Goal: Task Accomplishment & Management: Manage account settings

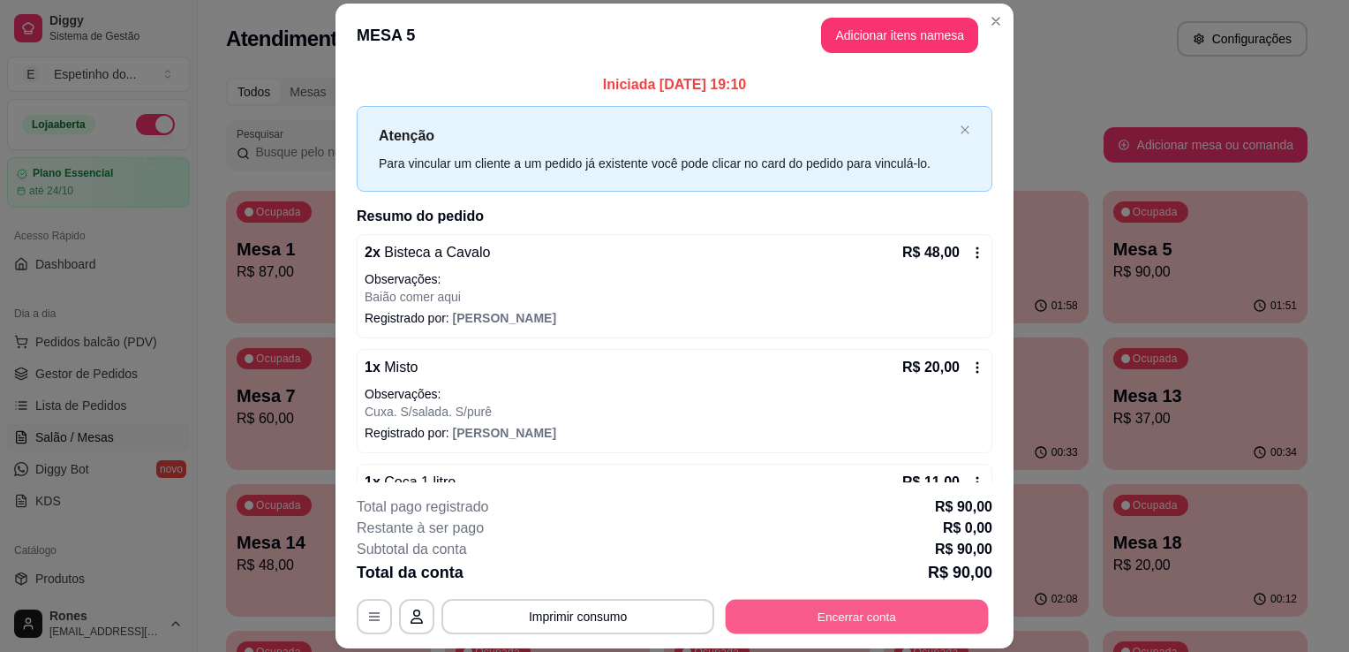
click at [947, 610] on button "Encerrar conta" at bounding box center [857, 617] width 263 height 34
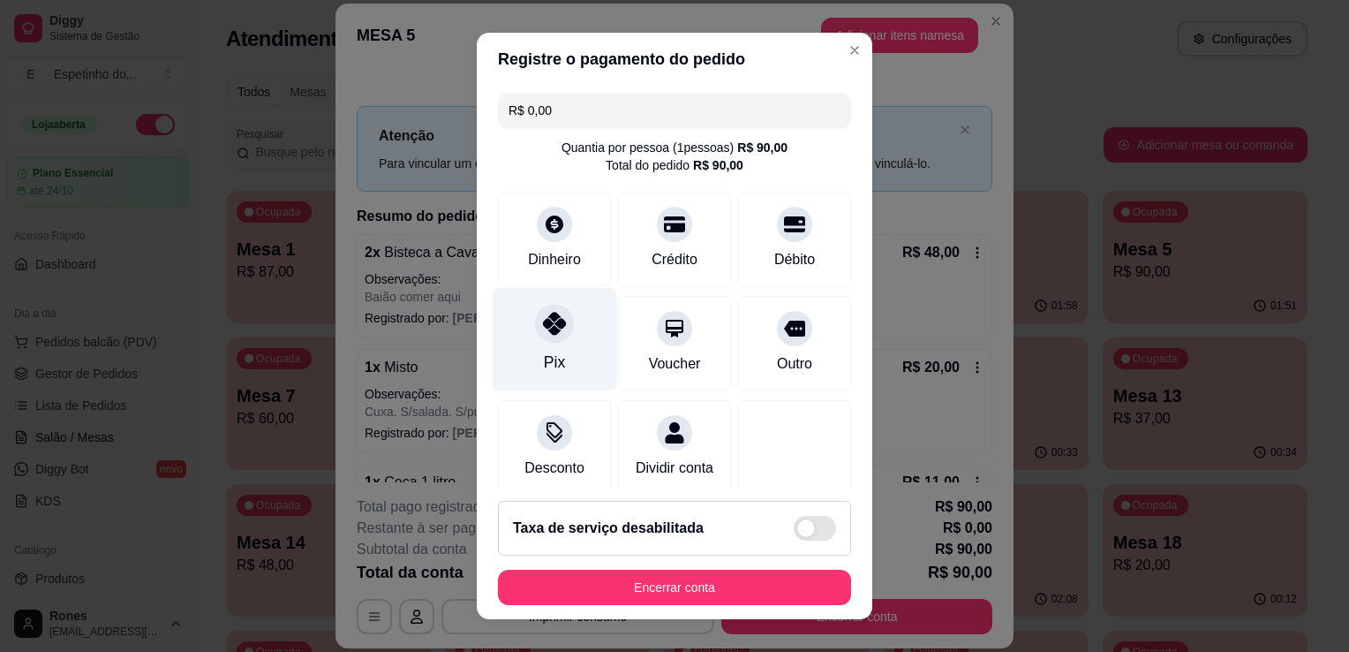
click at [543, 328] on icon at bounding box center [554, 323] width 23 height 23
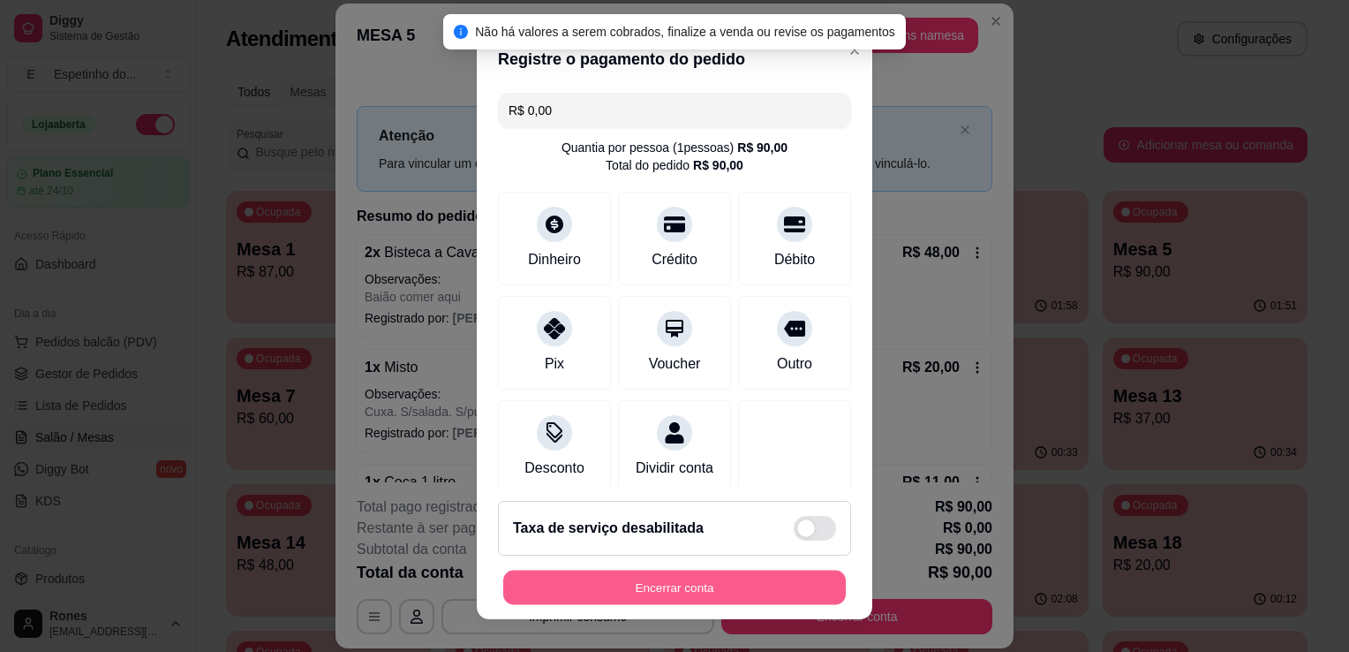
click at [701, 588] on button "Encerrar conta" at bounding box center [674, 587] width 343 height 34
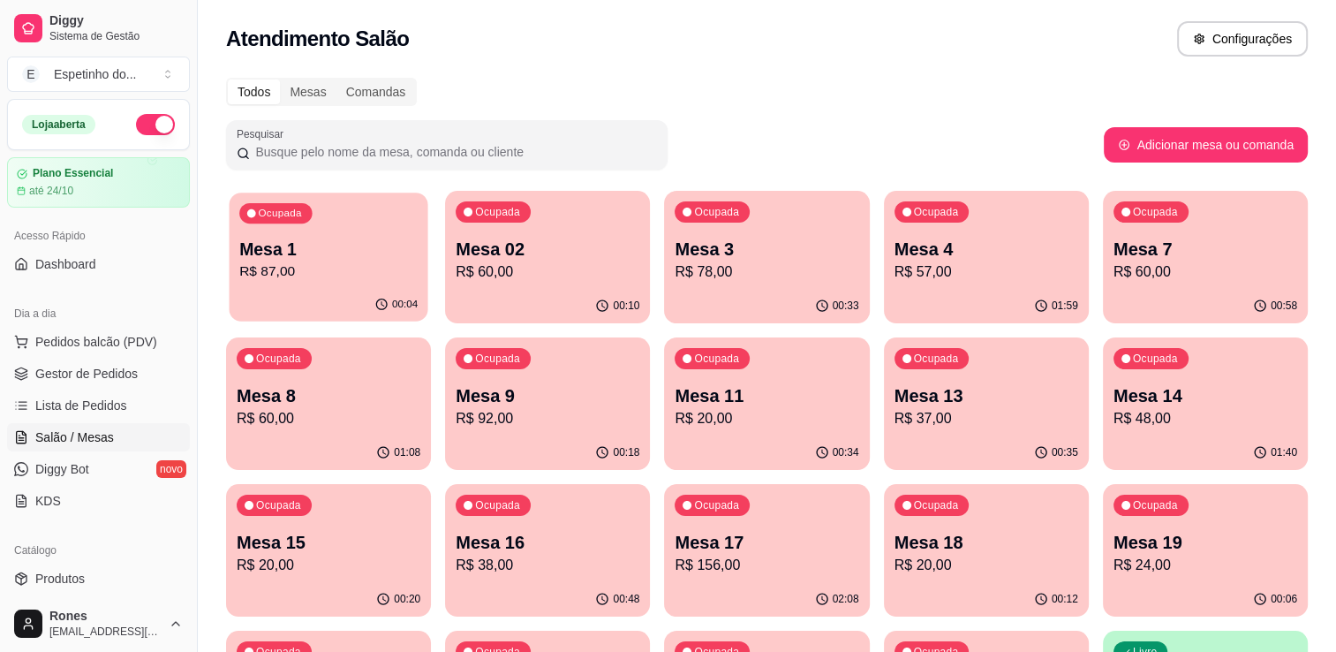
click at [318, 246] on p "Mesa 1" at bounding box center [328, 250] width 178 height 24
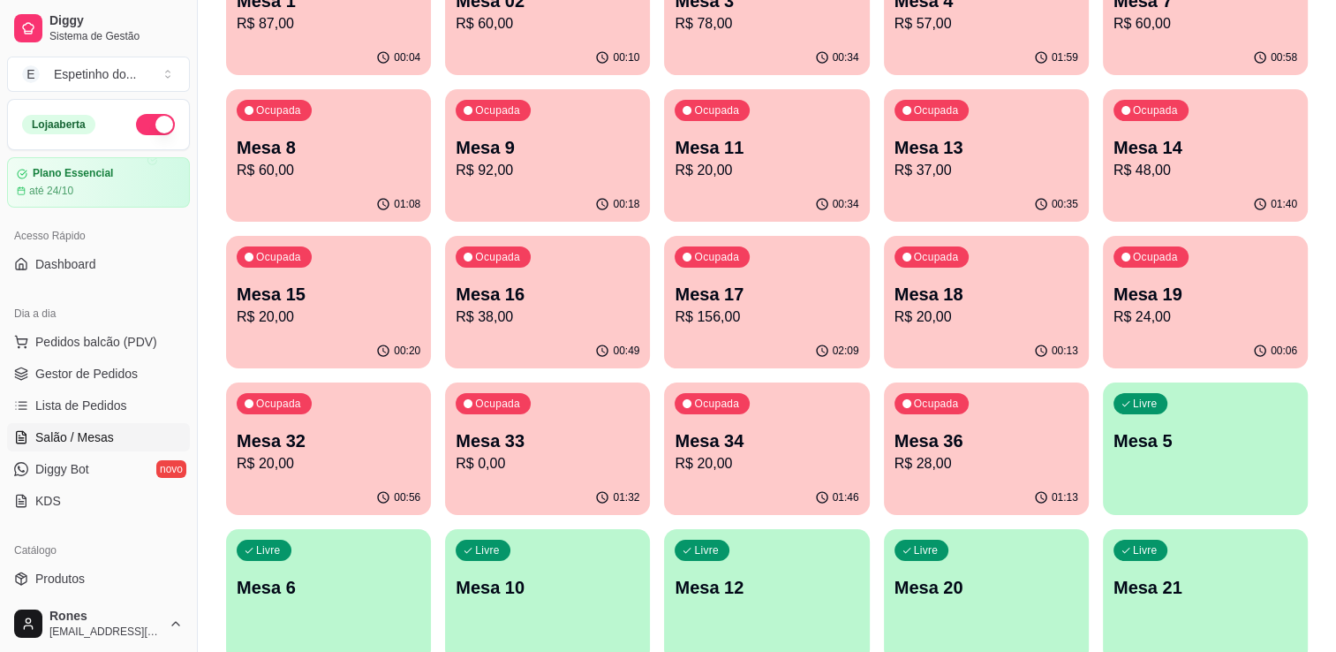
scroll to position [283, 0]
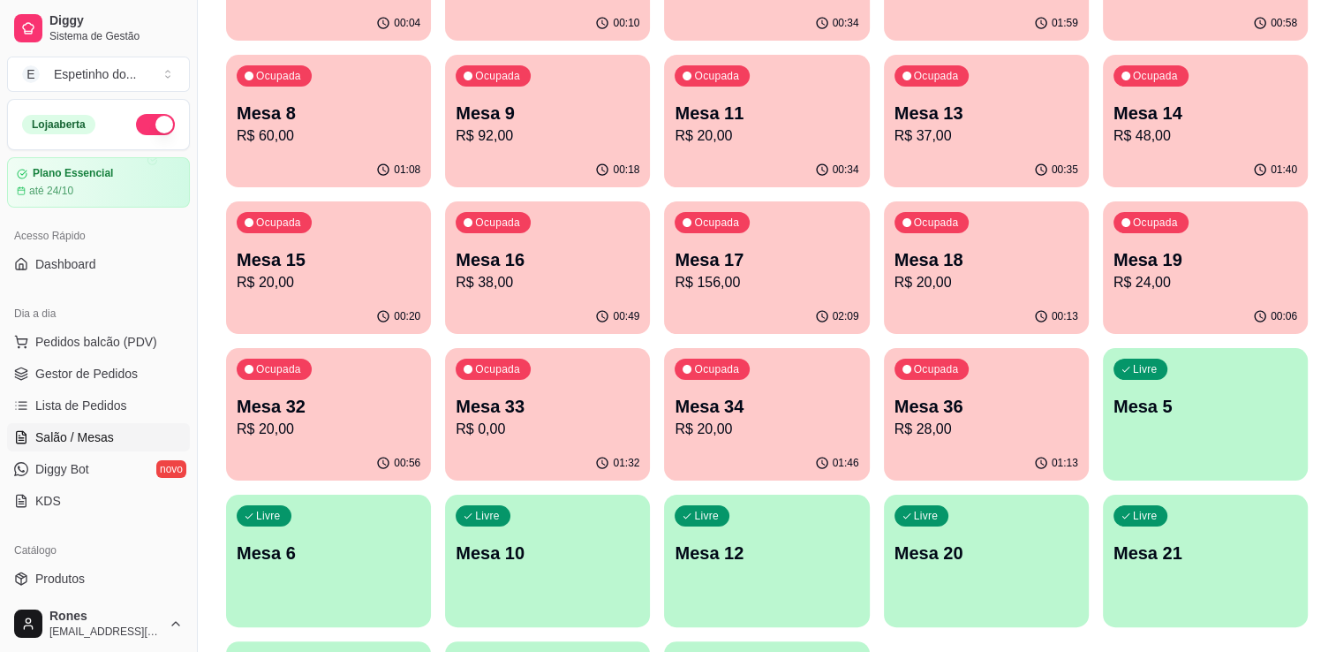
click at [763, 283] on p "R$ 156,00" at bounding box center [767, 282] width 184 height 21
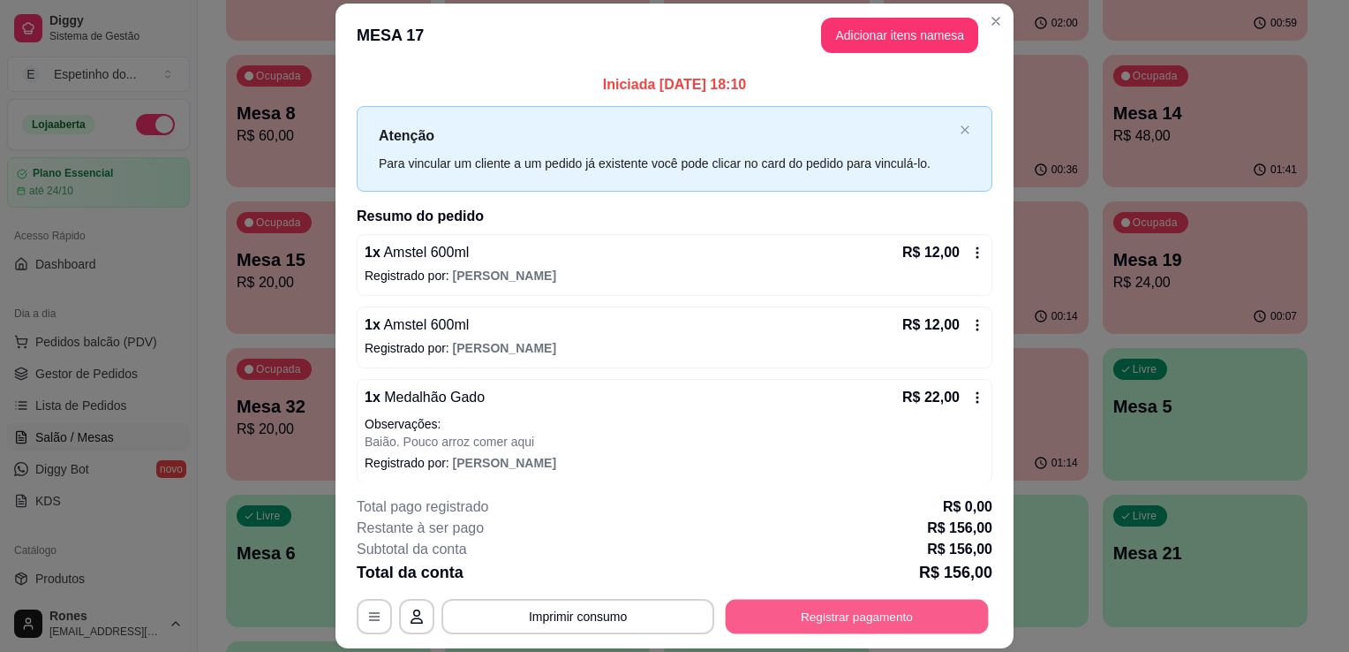
click at [851, 618] on button "Registrar pagamento" at bounding box center [857, 617] width 263 height 34
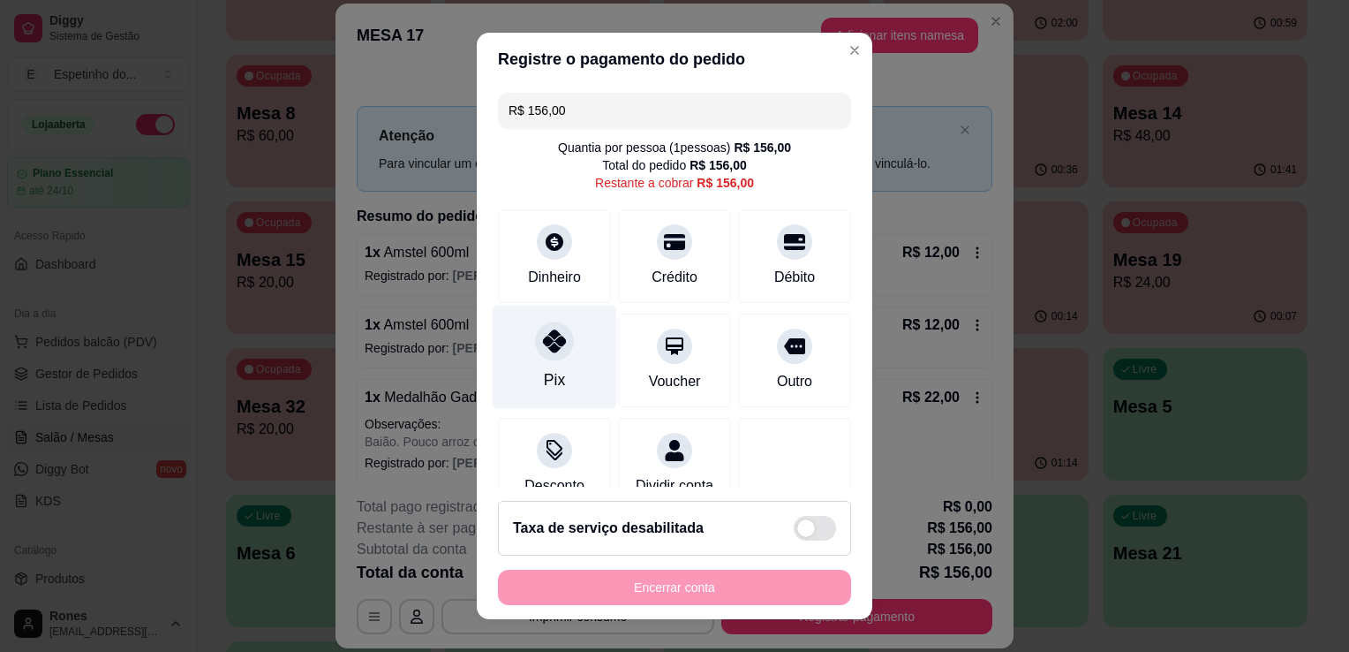
click at [544, 344] on icon at bounding box center [554, 340] width 23 height 23
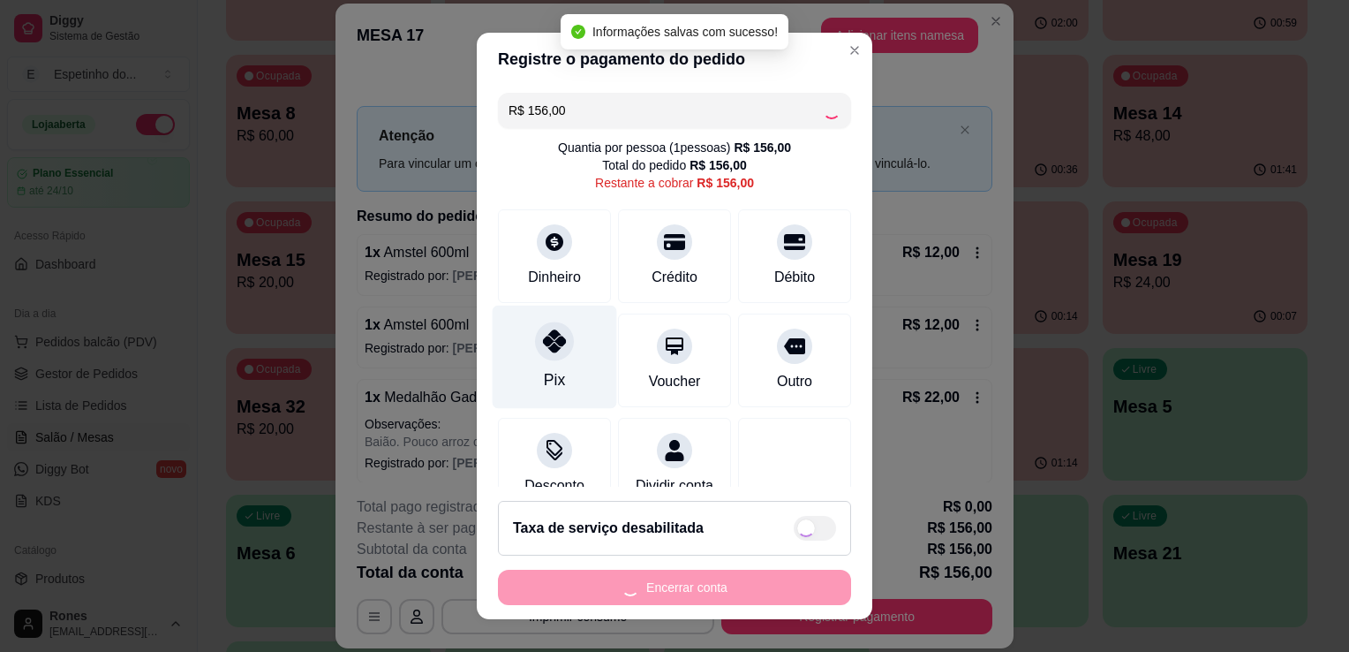
type input "R$ 0,00"
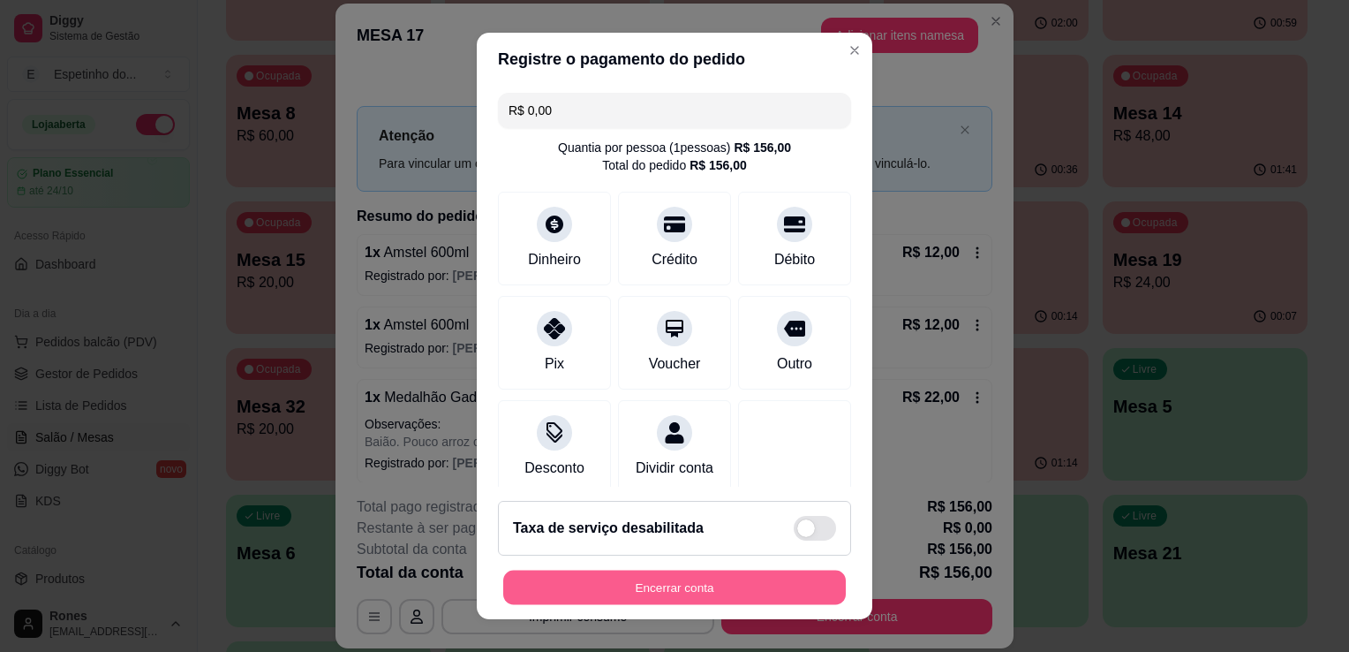
click at [661, 581] on button "Encerrar conta" at bounding box center [674, 587] width 343 height 34
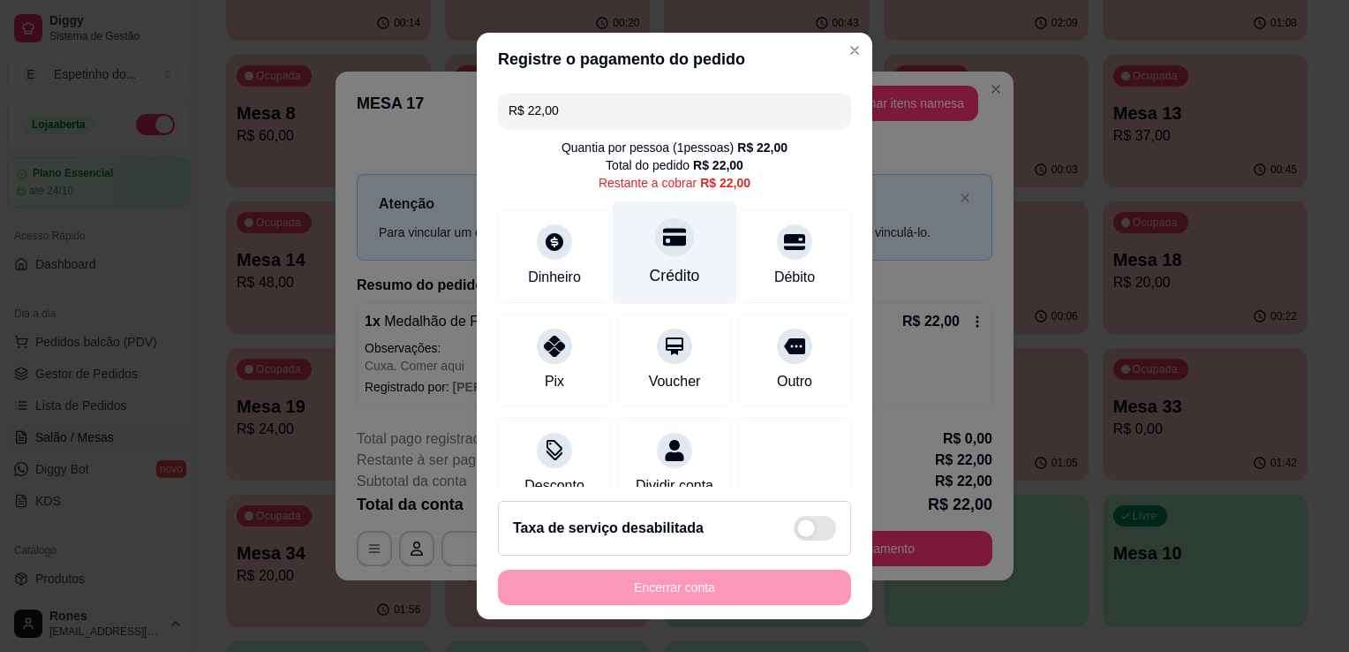
click at [663, 238] on icon at bounding box center [674, 237] width 23 height 18
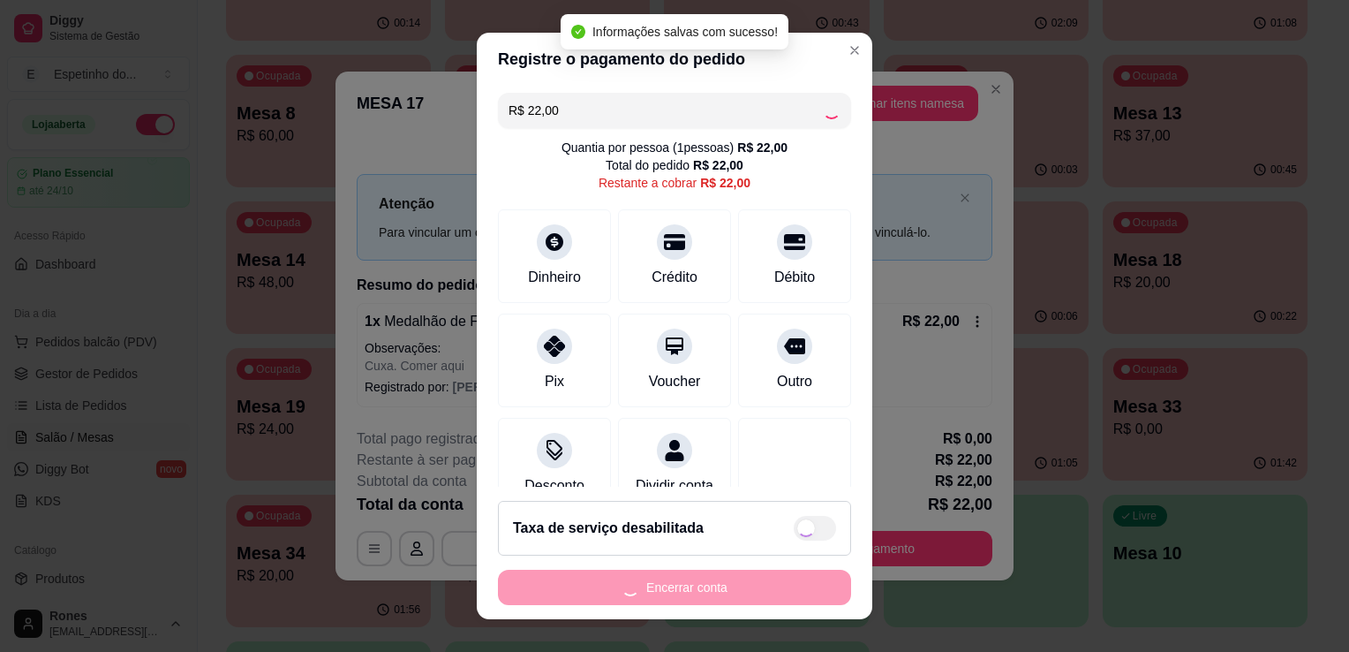
type input "R$ 0,00"
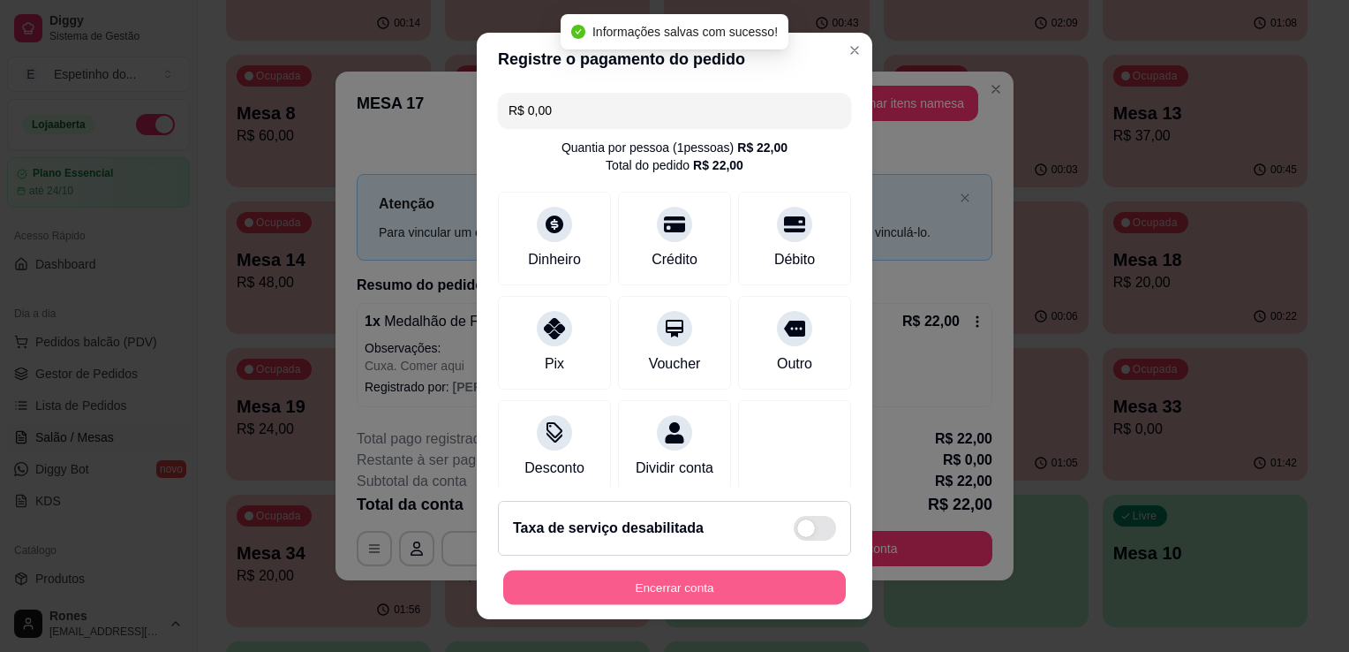
click at [672, 592] on button "Encerrar conta" at bounding box center [674, 587] width 343 height 34
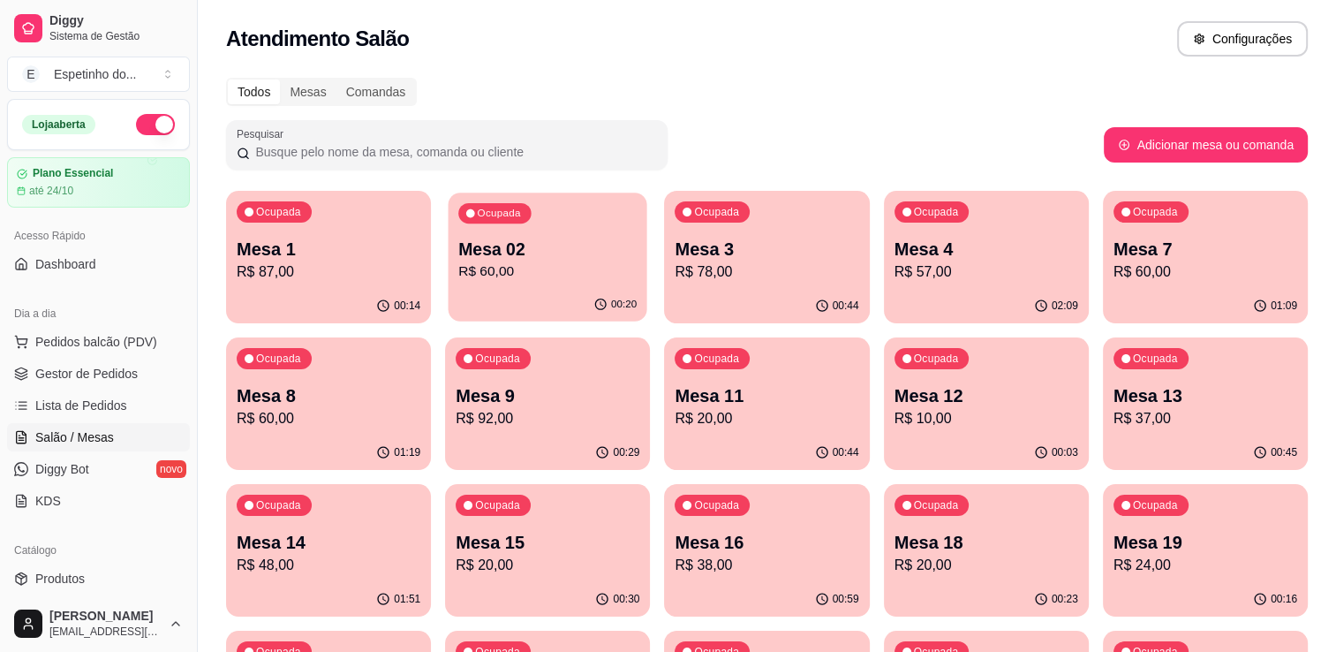
click at [551, 261] on p "R$ 60,00" at bounding box center [547, 271] width 178 height 20
